Goal: Transaction & Acquisition: Purchase product/service

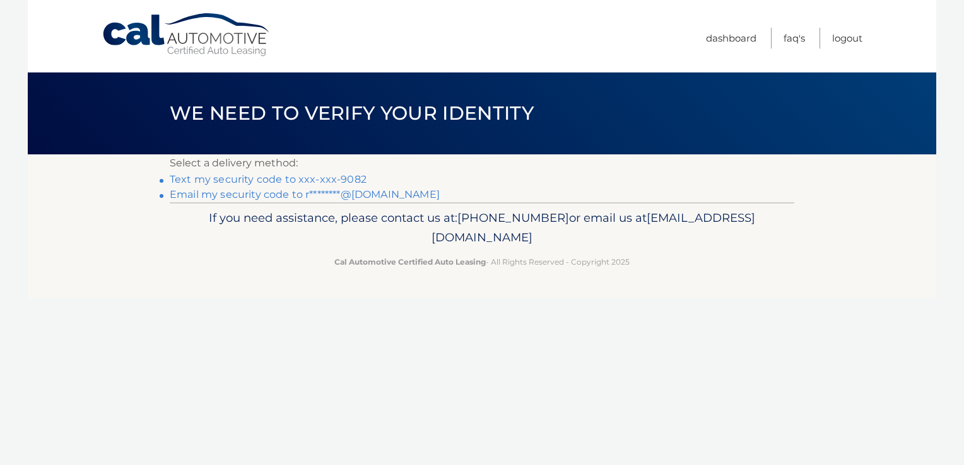
click at [313, 180] on link "Text my security code to xxx-xxx-9082" at bounding box center [268, 179] width 197 height 12
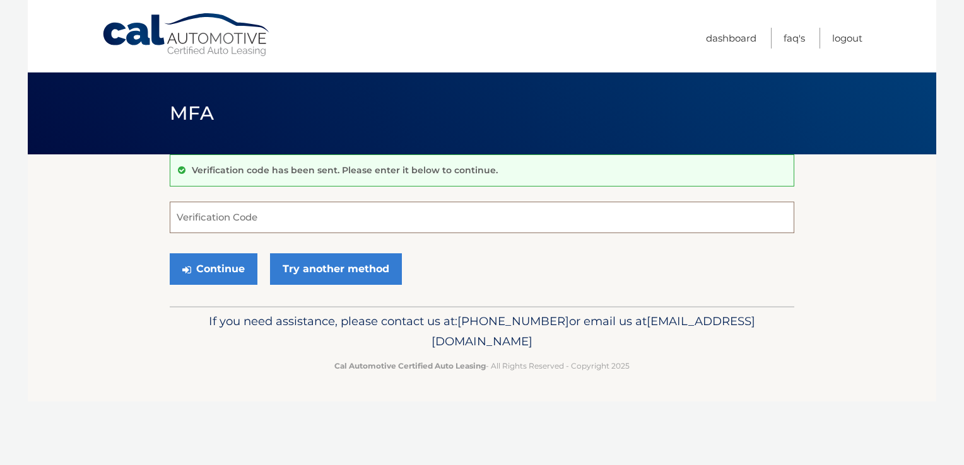
click at [421, 231] on input "Verification Code" at bounding box center [482, 218] width 624 height 32
type input "312191"
click at [221, 266] on button "Continue" at bounding box center [214, 270] width 88 height 32
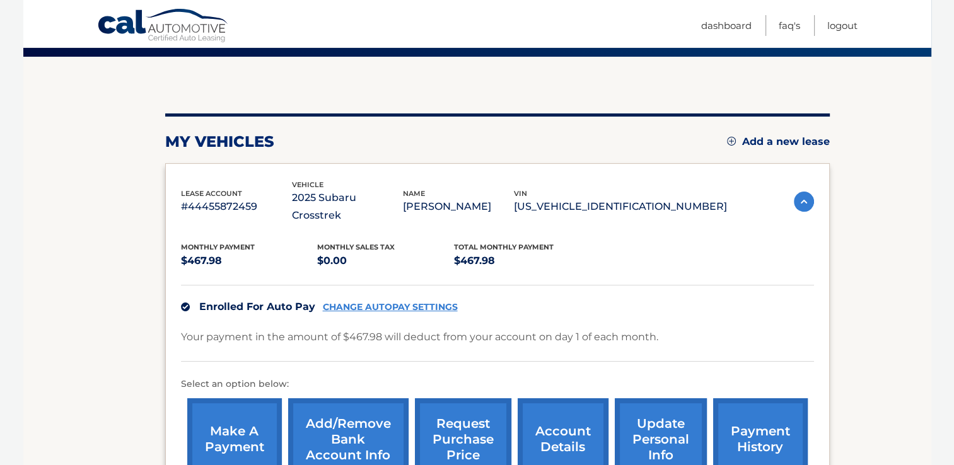
scroll to position [126, 0]
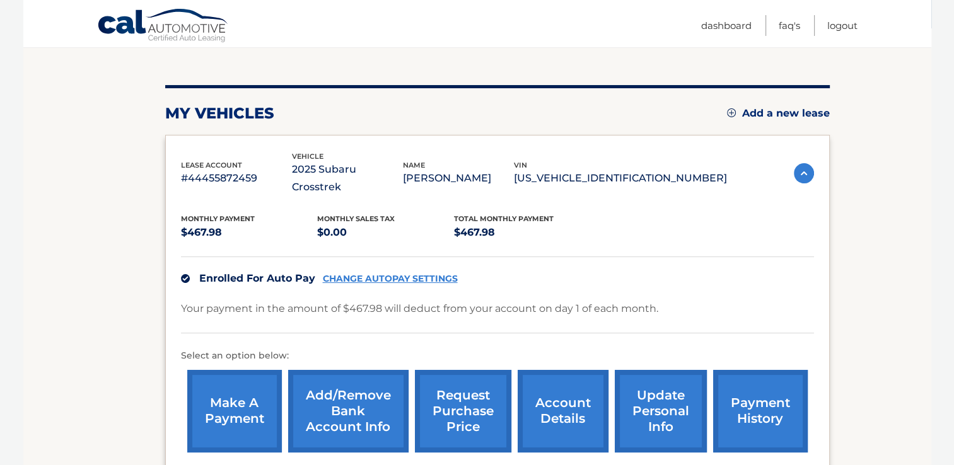
click at [232, 381] on link "make a payment" at bounding box center [234, 411] width 95 height 83
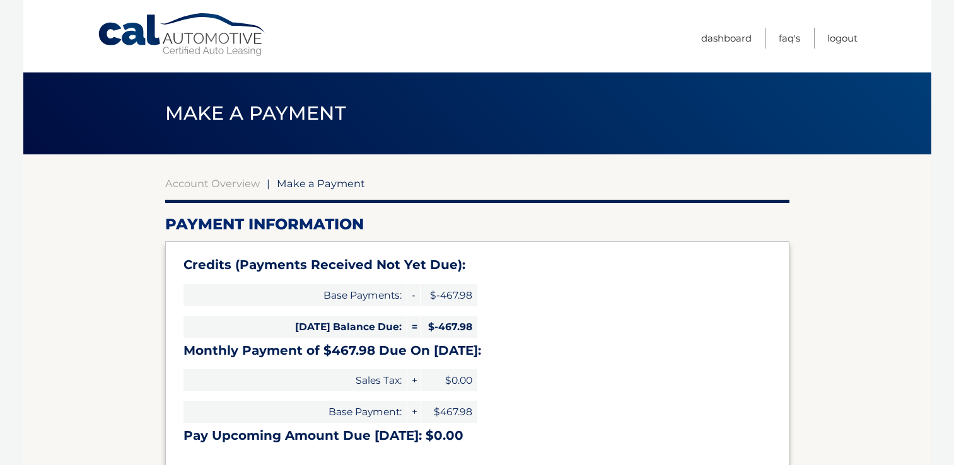
select select "MzE2Zjc2ZDEtY2Y2Yi00ZWIwLTgwZGYtZjBkNjFjNDQ5NDE2"
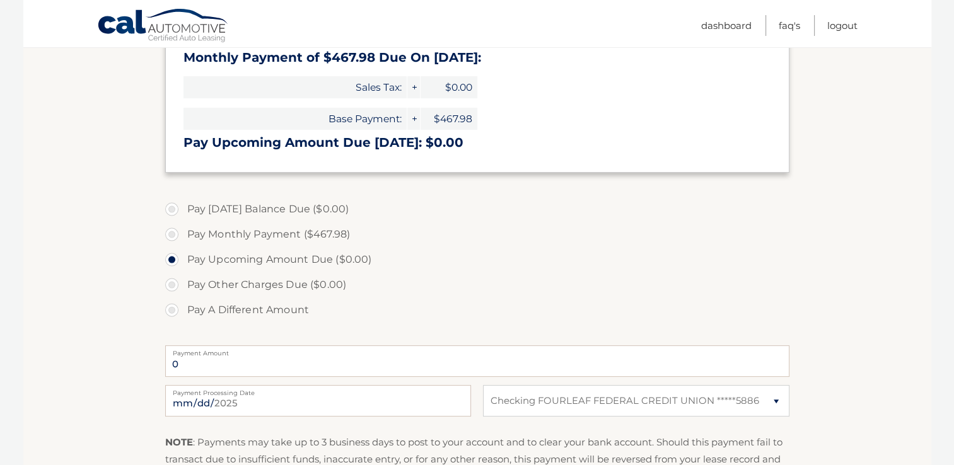
scroll to position [315, 0]
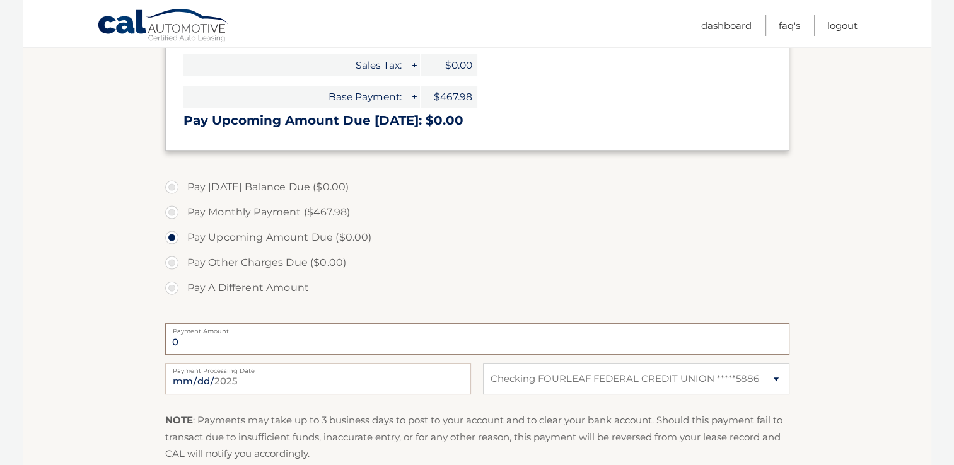
click at [233, 337] on input "0" at bounding box center [477, 340] width 624 height 32
click at [169, 211] on label "Pay Monthly Payment ($467.98)" at bounding box center [477, 212] width 624 height 25
click at [170, 211] on input "Pay Monthly Payment ($467.98)" at bounding box center [176, 210] width 13 height 20
radio input "true"
type input "467.98"
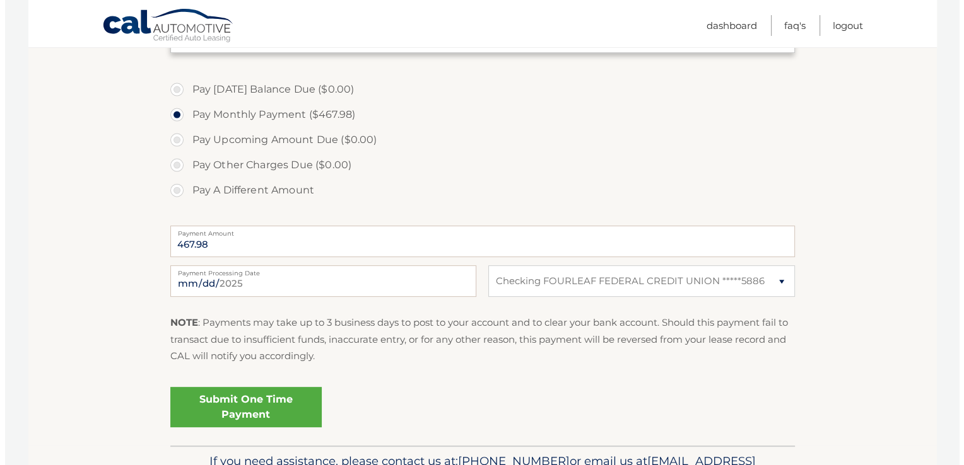
scroll to position [441, 0]
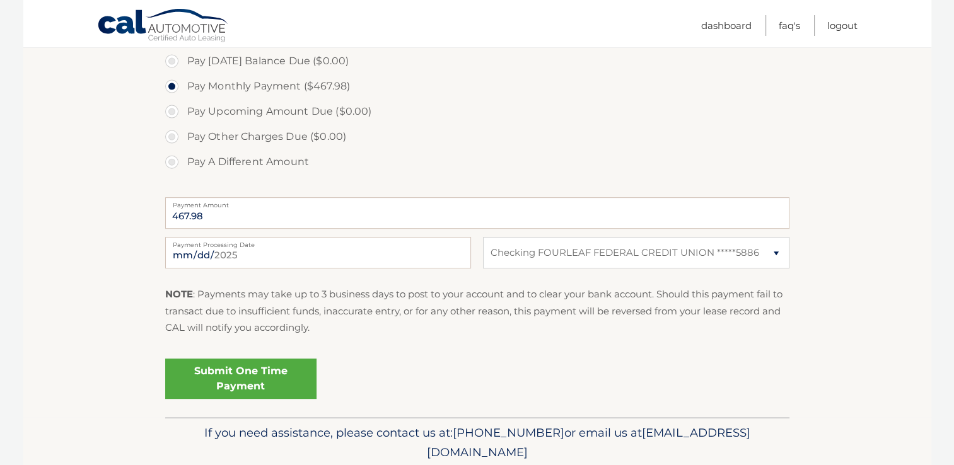
click at [236, 377] on link "Submit One Time Payment" at bounding box center [240, 379] width 151 height 40
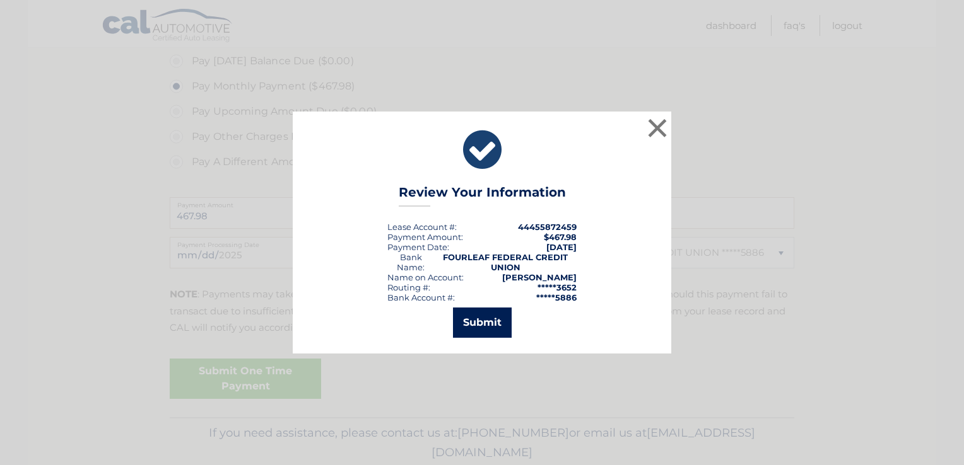
click at [474, 319] on button "Submit" at bounding box center [482, 323] width 59 height 30
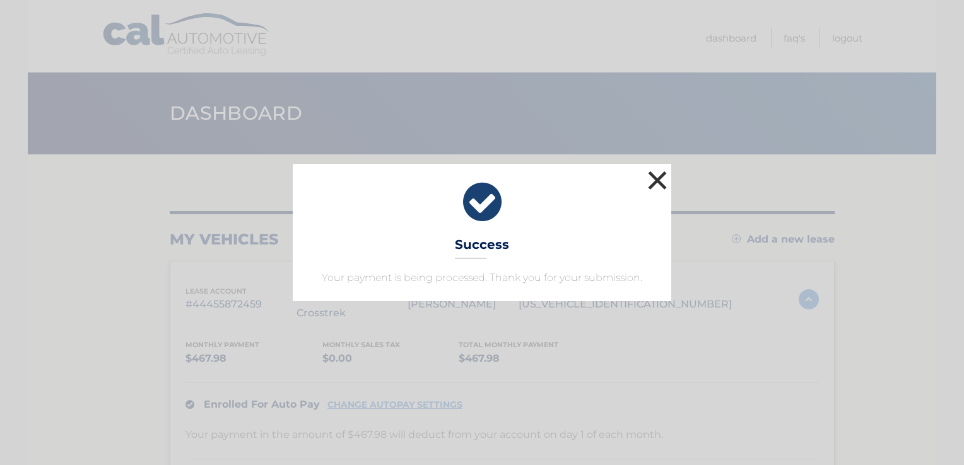
click at [657, 185] on button "×" at bounding box center [657, 180] width 25 height 25
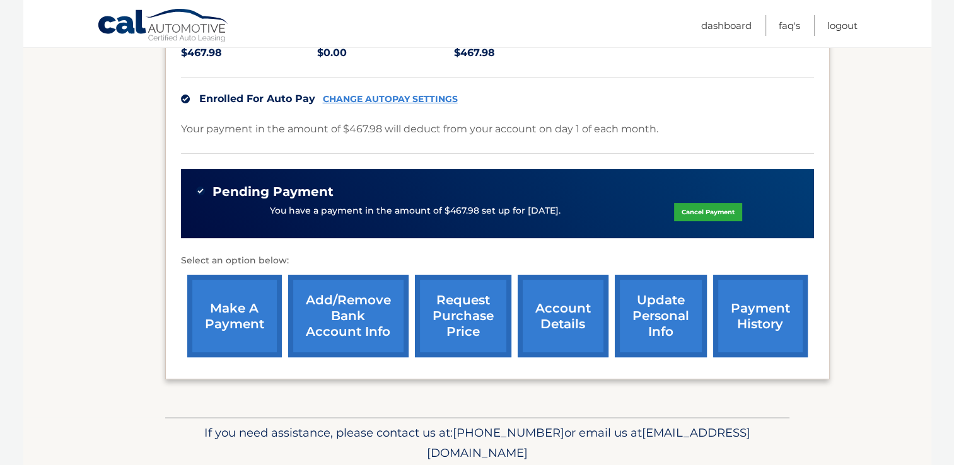
scroll to position [315, 0]
